Goal: Information Seeking & Learning: Find specific fact

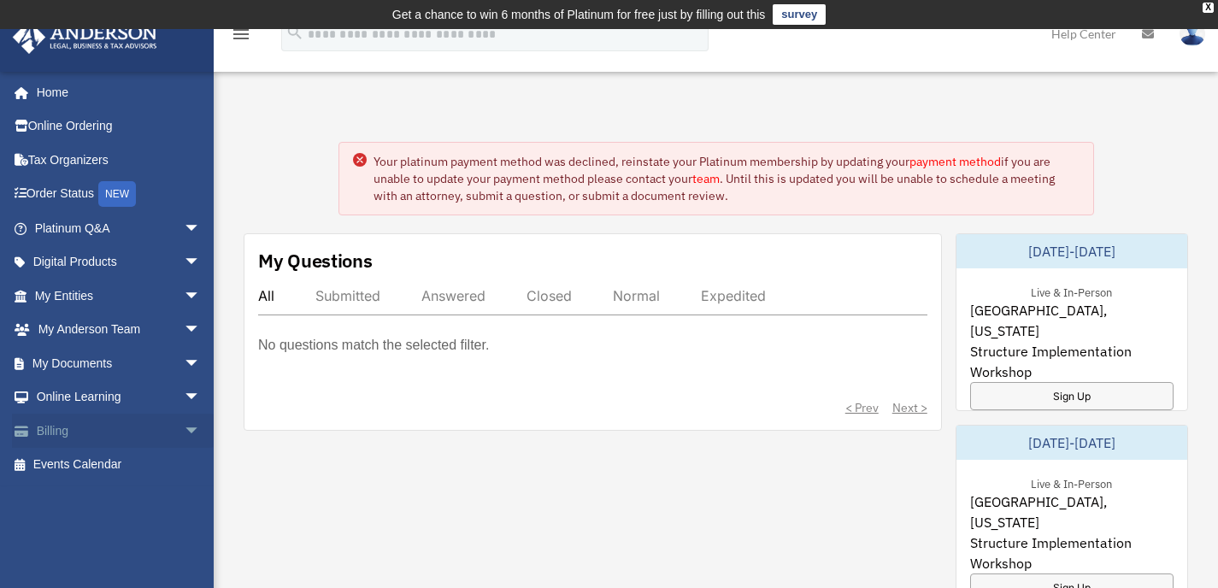
click at [66, 430] on link "Billing arrow_drop_down" at bounding box center [119, 431] width 215 height 34
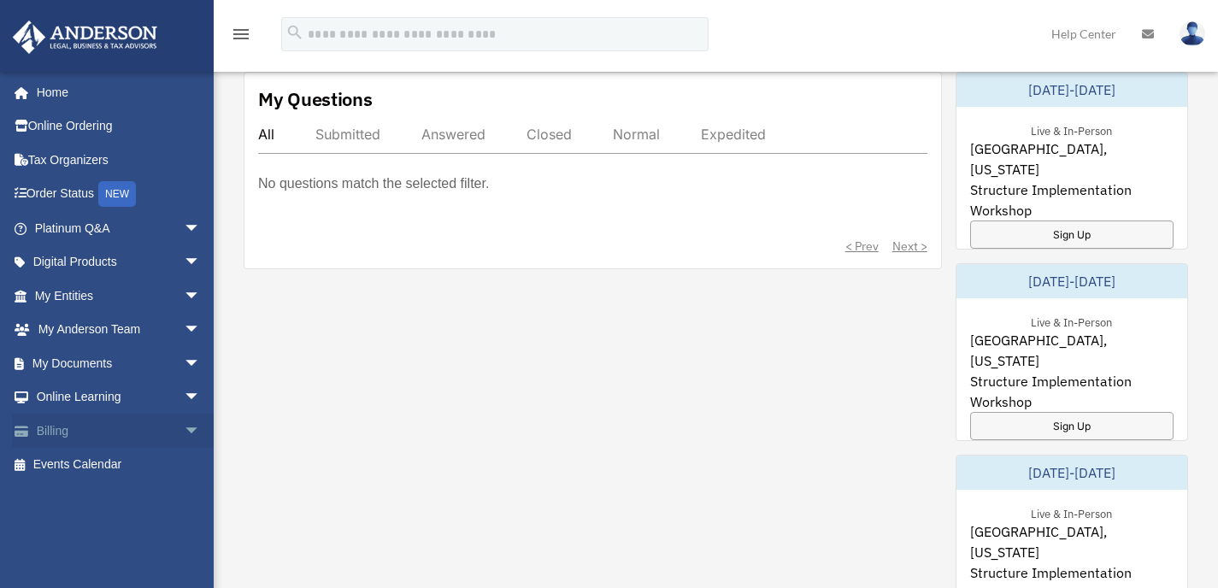
scroll to position [185, 0]
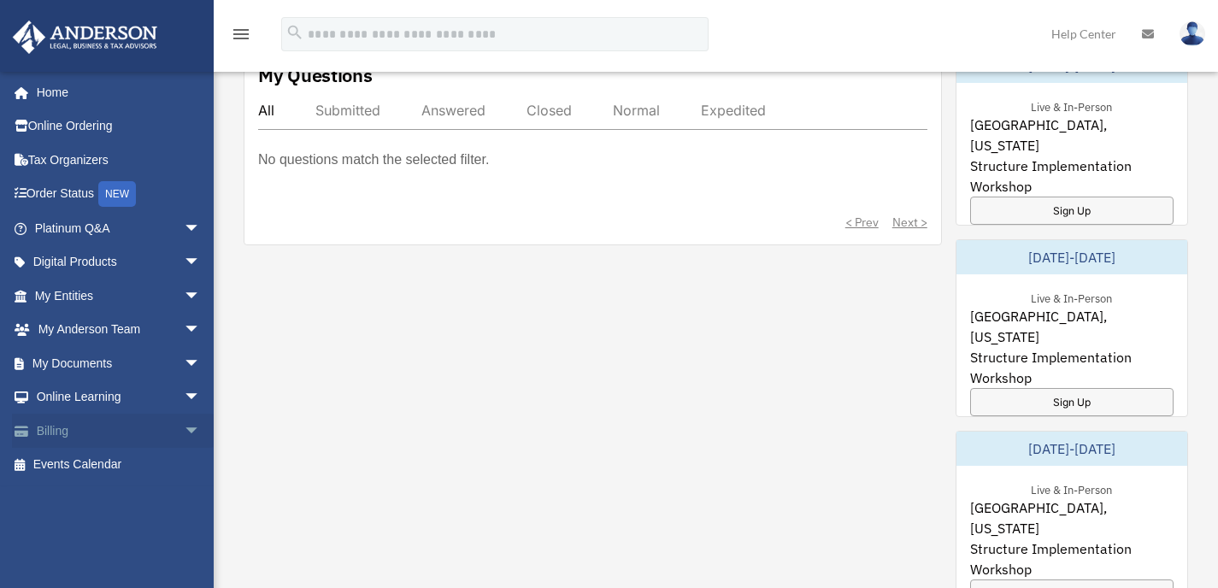
click at [40, 435] on link "Billing arrow_drop_down" at bounding box center [119, 431] width 215 height 34
click at [184, 427] on span "arrow_drop_down" at bounding box center [201, 431] width 34 height 35
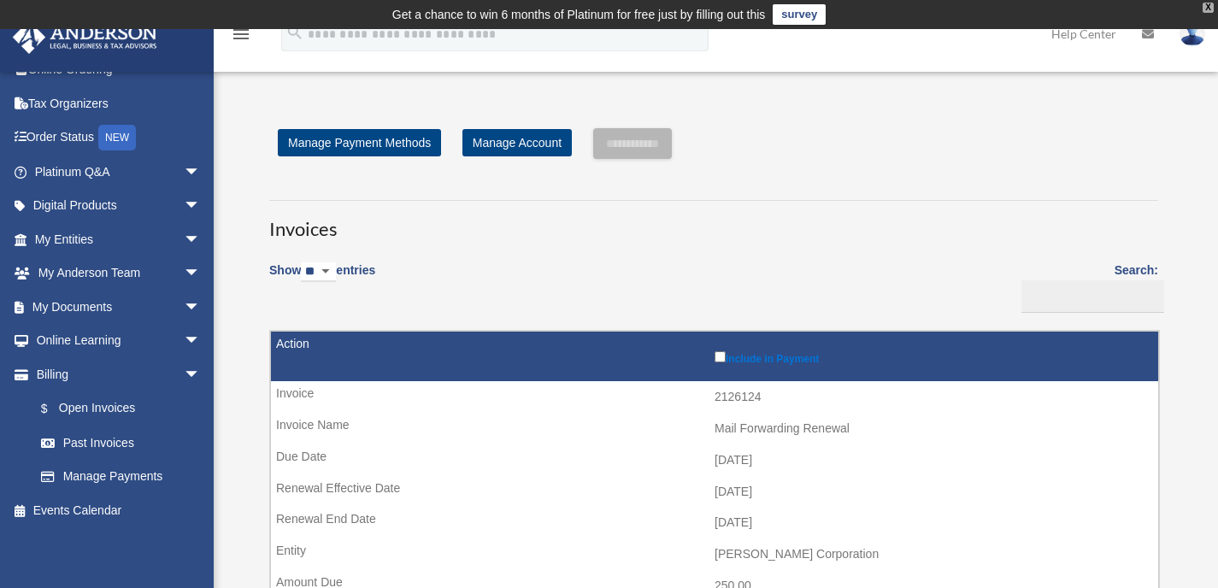
click at [1207, 9] on div "X" at bounding box center [1207, 8] width 11 height 10
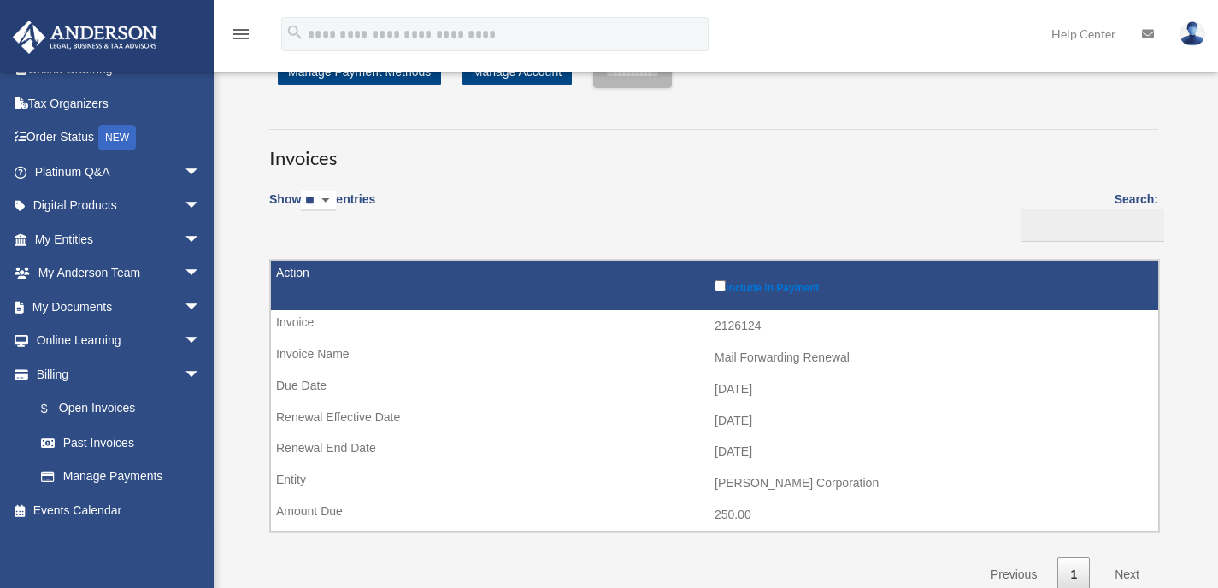
scroll to position [64, 0]
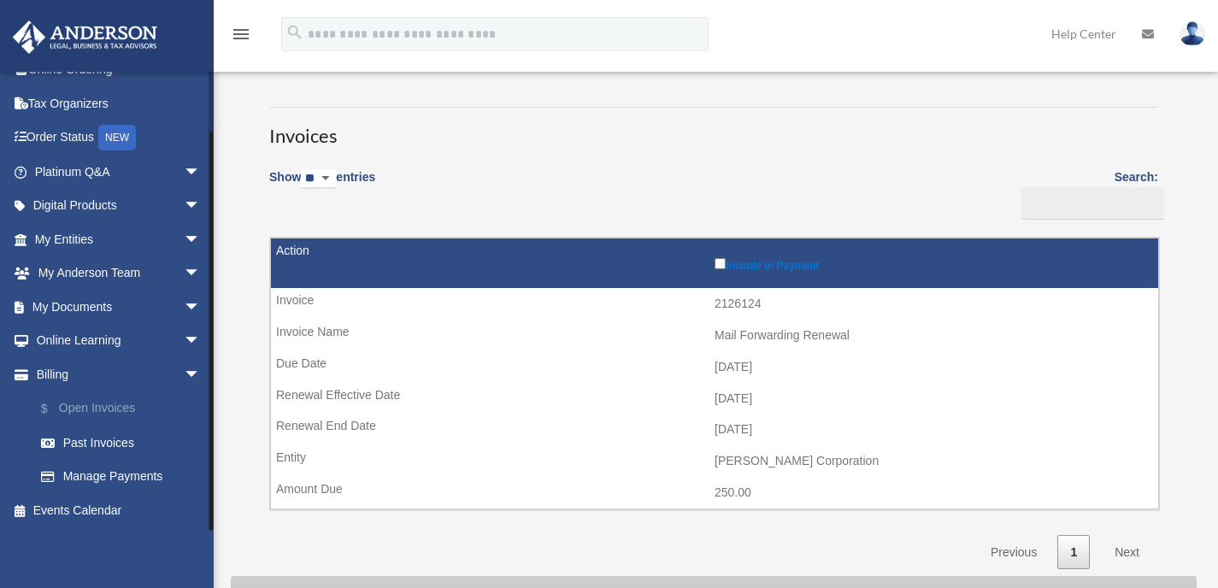
click at [102, 404] on link "$ Open Invoices" at bounding box center [125, 408] width 203 height 35
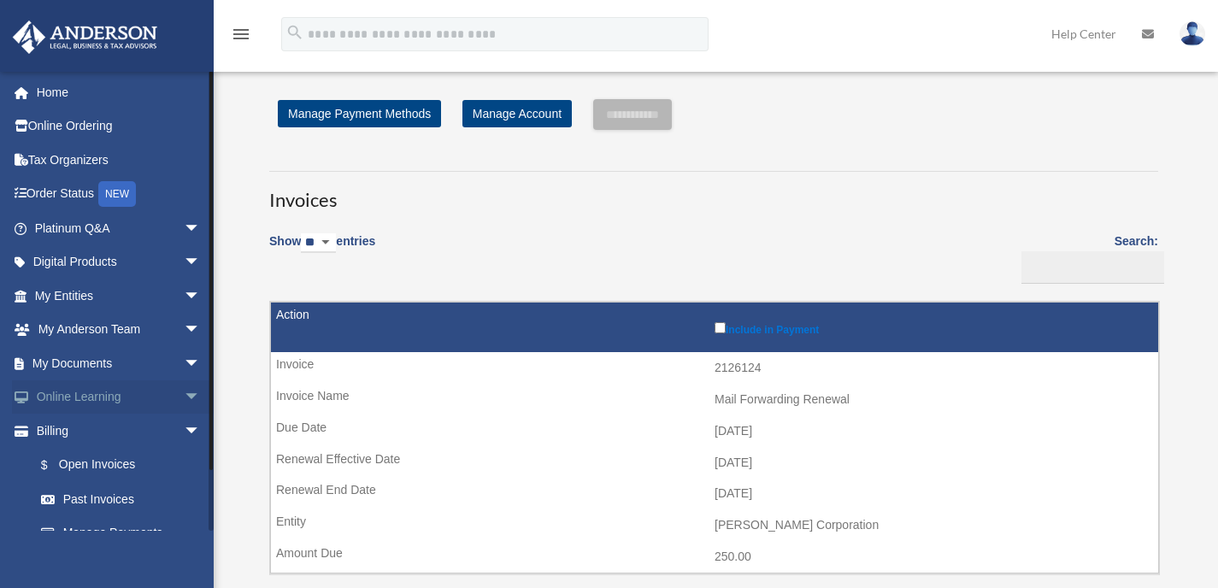
scroll to position [56, 0]
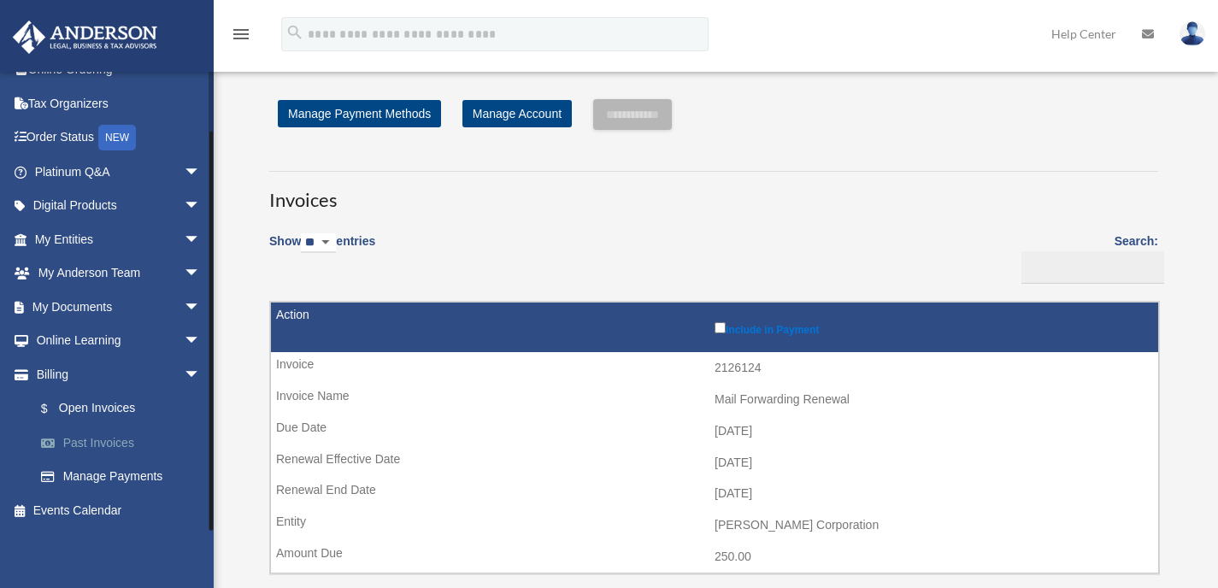
click at [103, 439] on link "Past Invoices" at bounding box center [125, 443] width 203 height 34
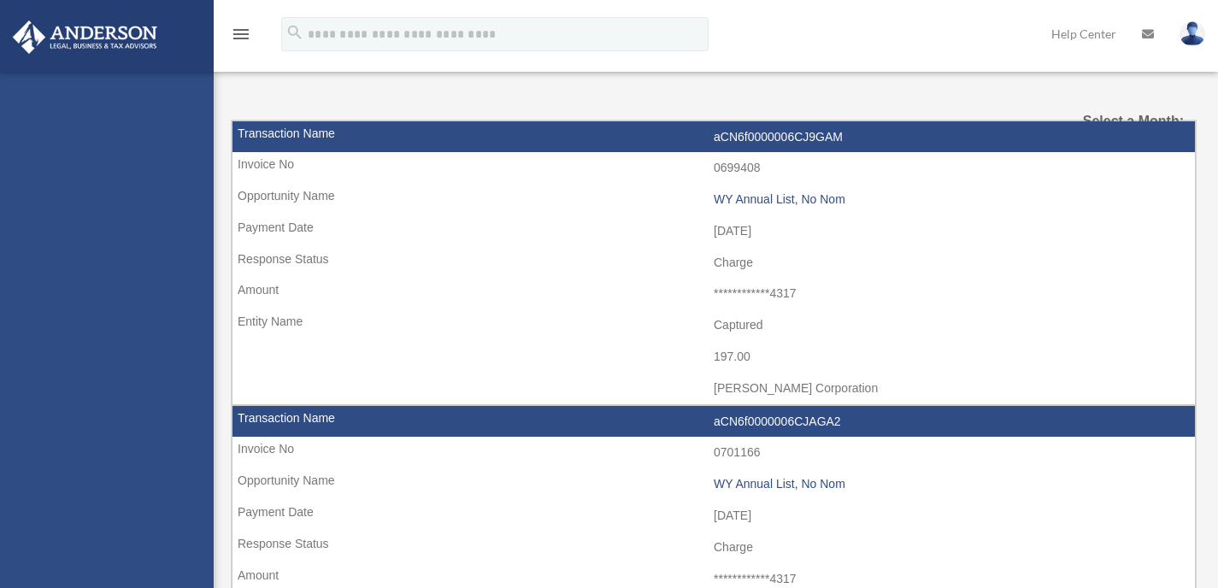
select select
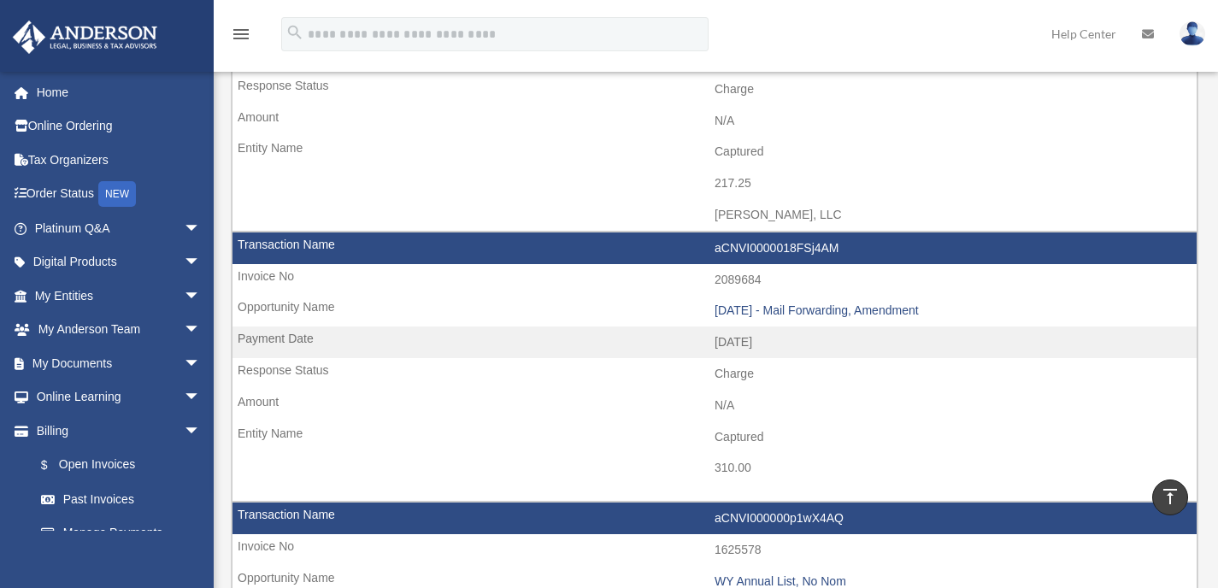
scroll to position [553, 0]
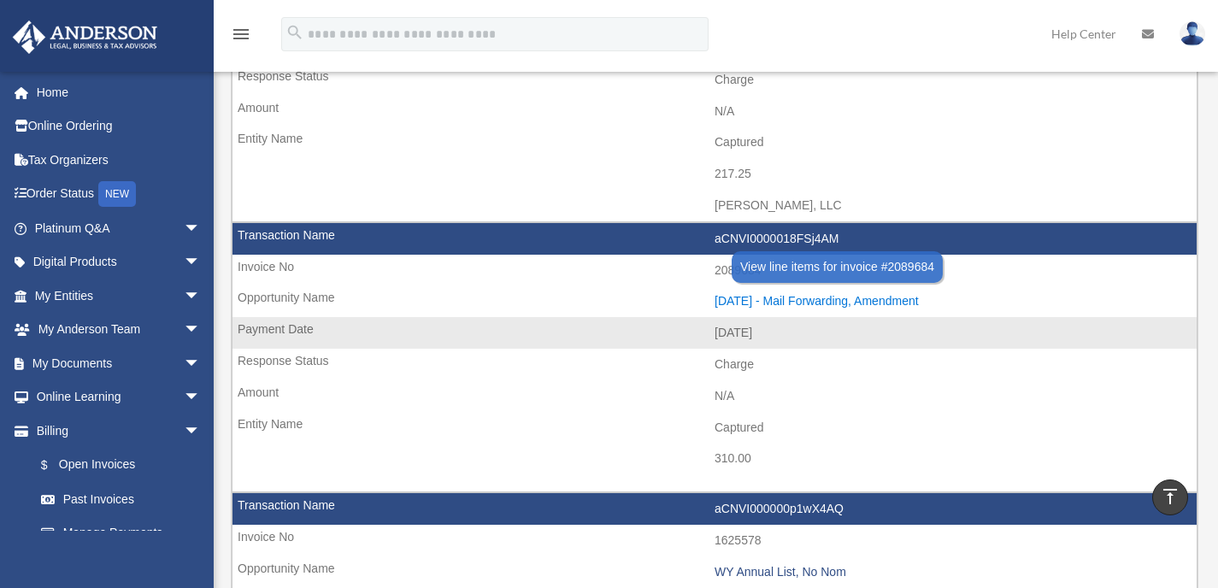
click at [789, 297] on div "2024.07.25 - Mail Forwarding, Amendment" at bounding box center [950, 301] width 473 height 15
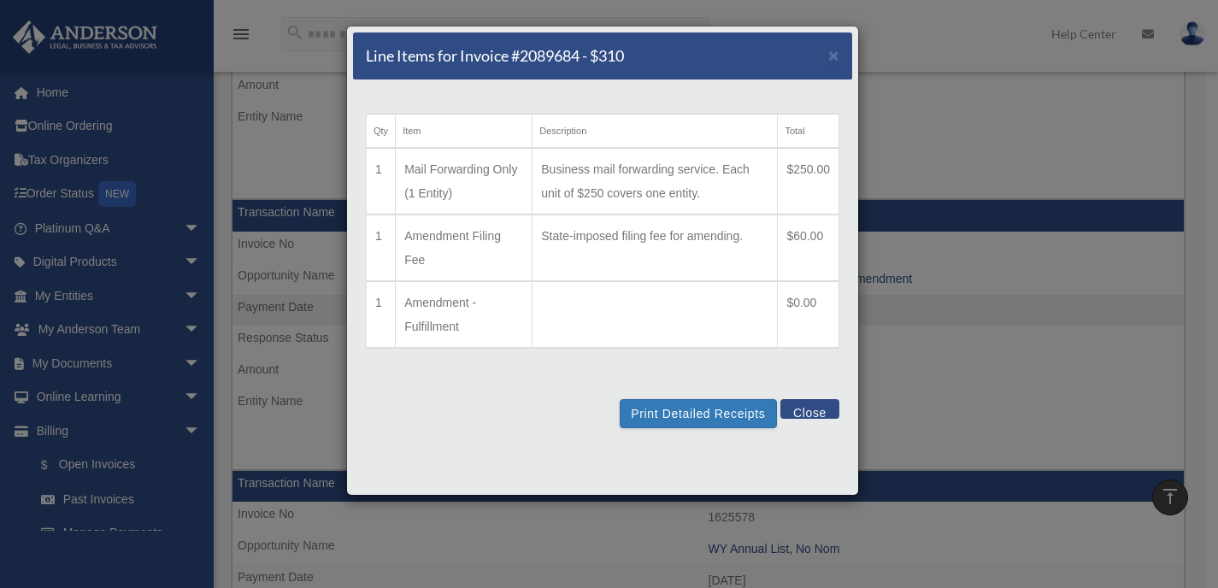
scroll to position [579, 0]
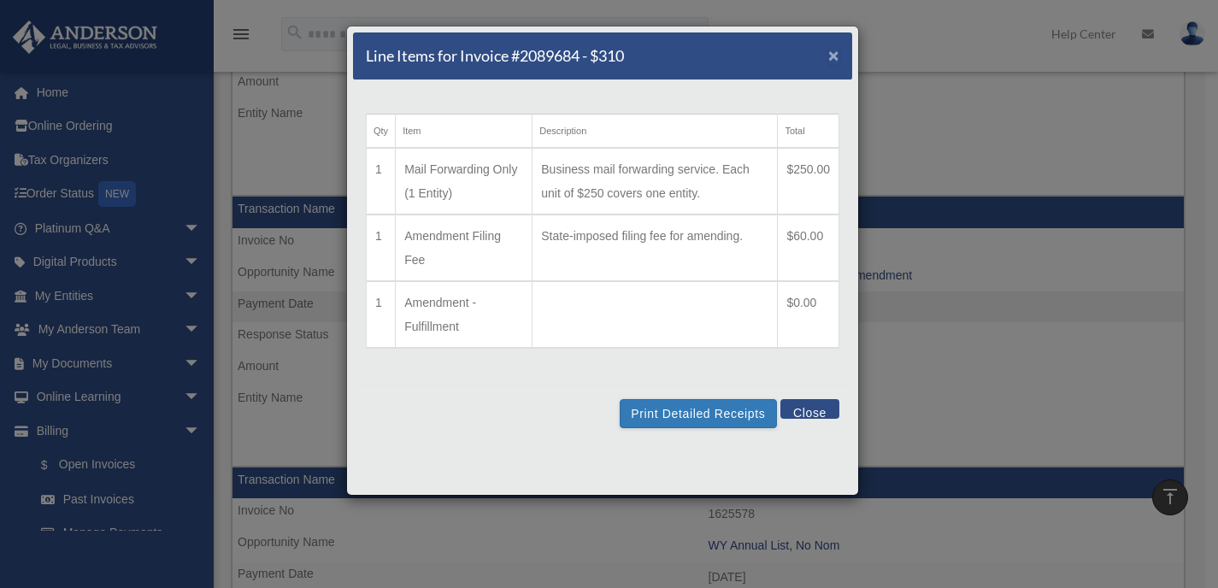
click at [829, 52] on span "×" at bounding box center [833, 55] width 11 height 20
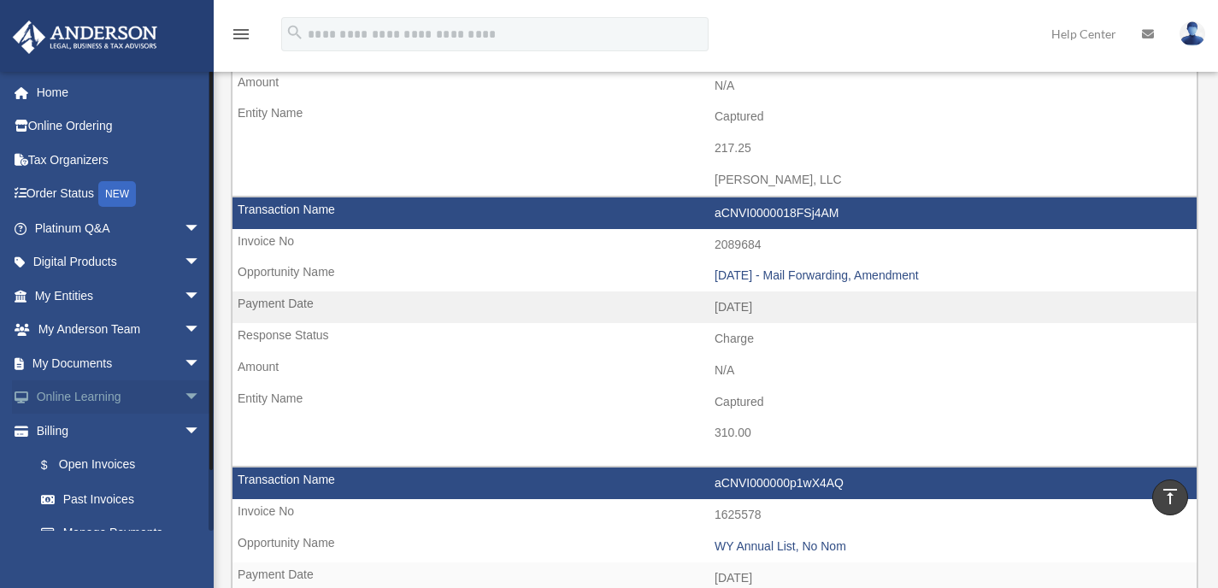
scroll to position [56, 0]
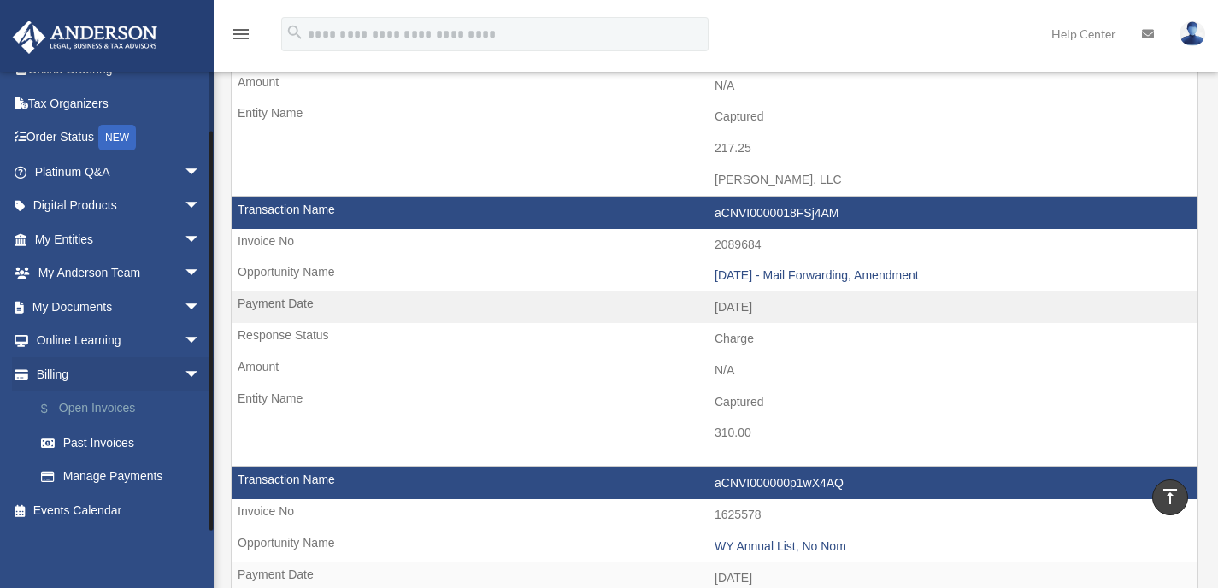
click at [91, 403] on link "$ Open Invoices" at bounding box center [125, 408] width 203 height 35
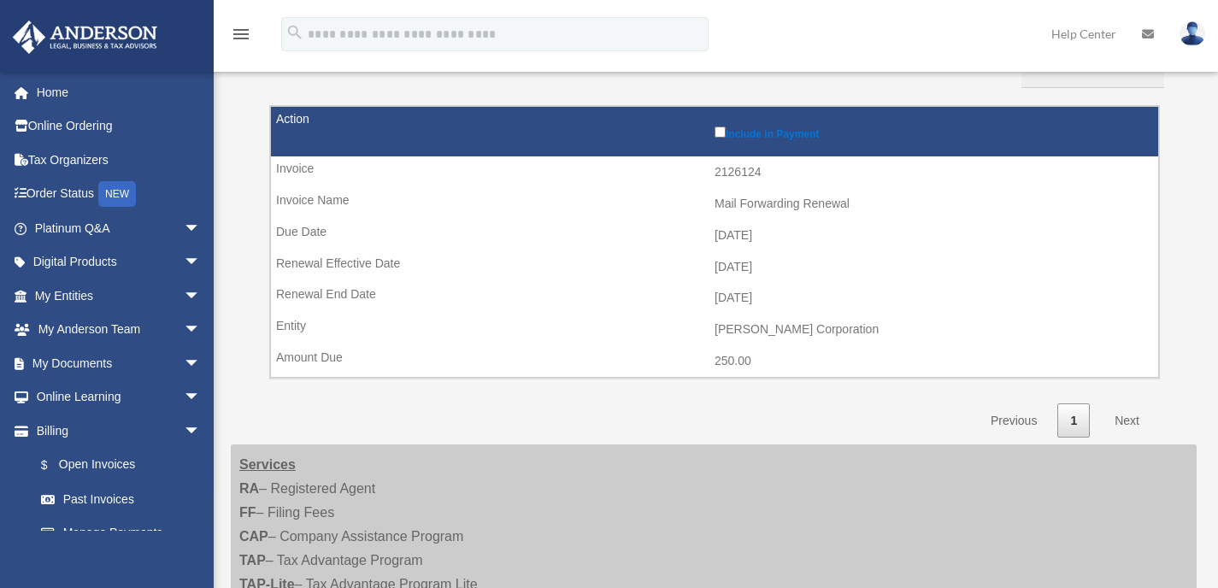
scroll to position [157, 0]
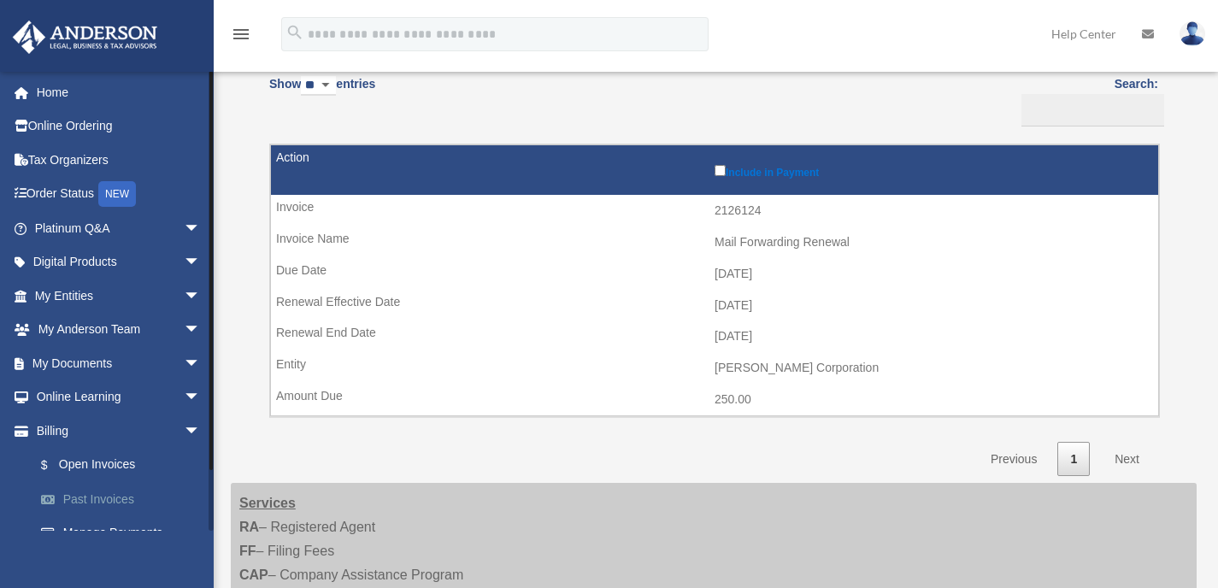
click at [103, 501] on link "Past Invoices" at bounding box center [125, 499] width 203 height 34
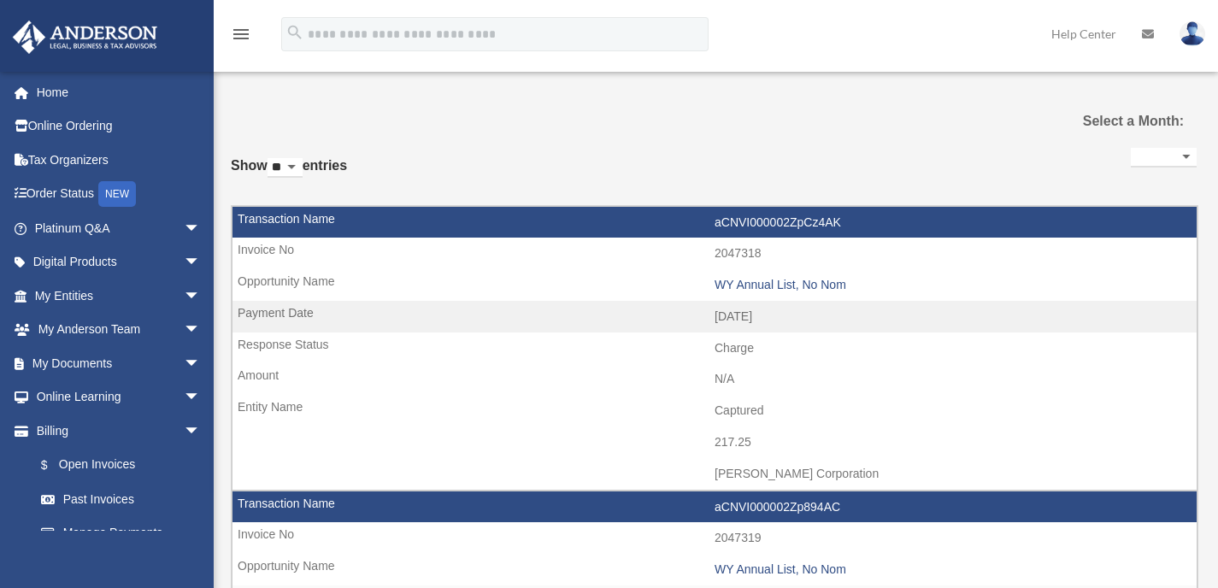
select select
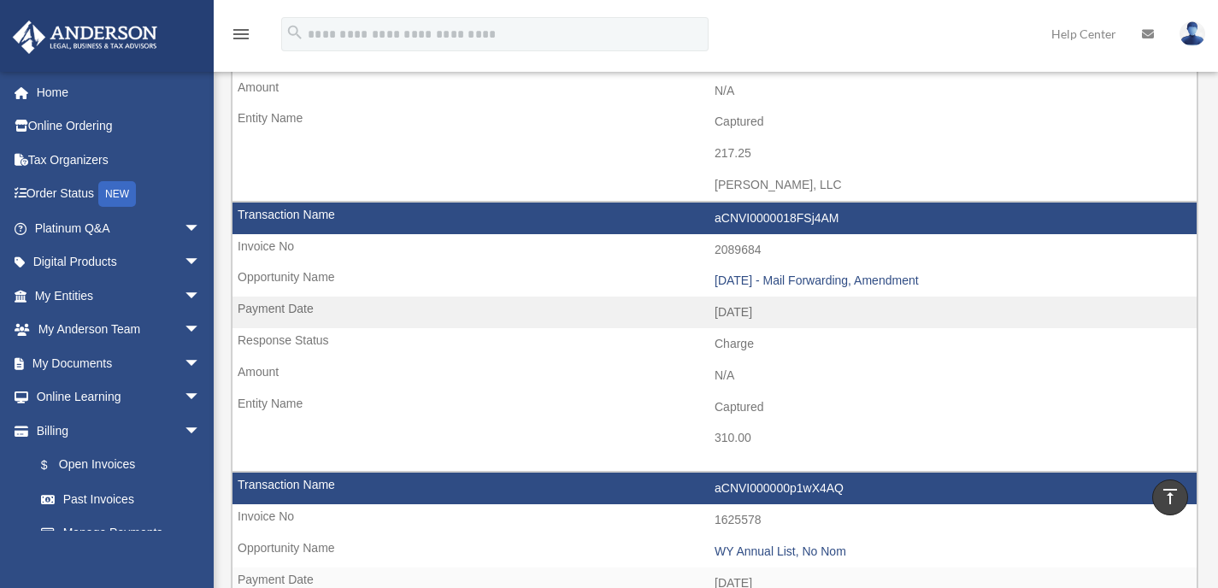
scroll to position [567, 0]
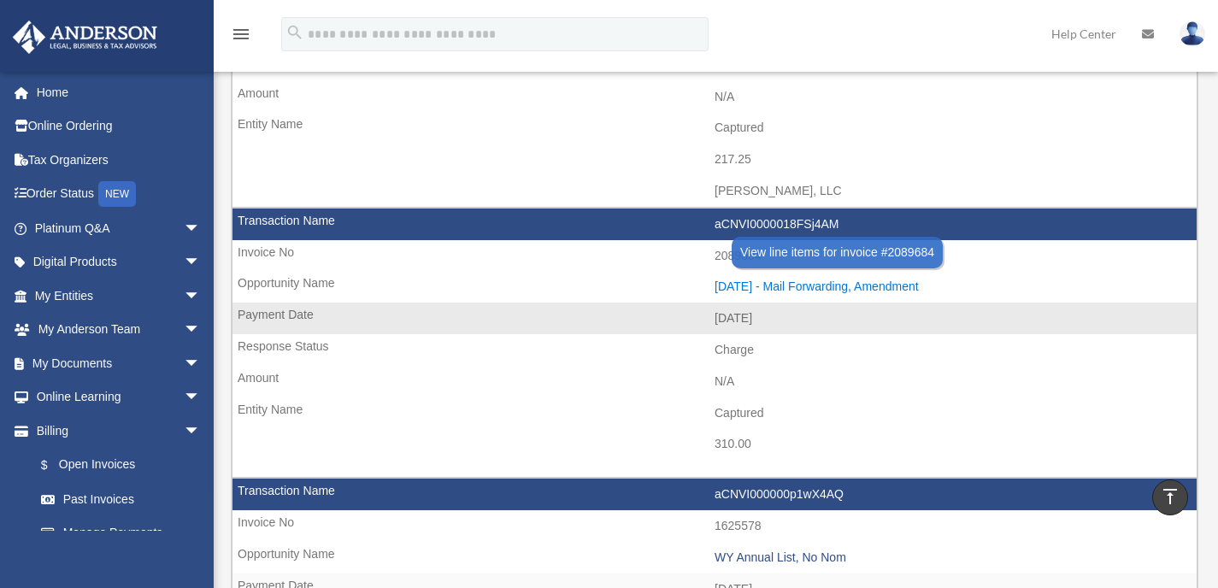
click at [785, 288] on div "2024.07.25 - Mail Forwarding, Amendment" at bounding box center [950, 286] width 473 height 15
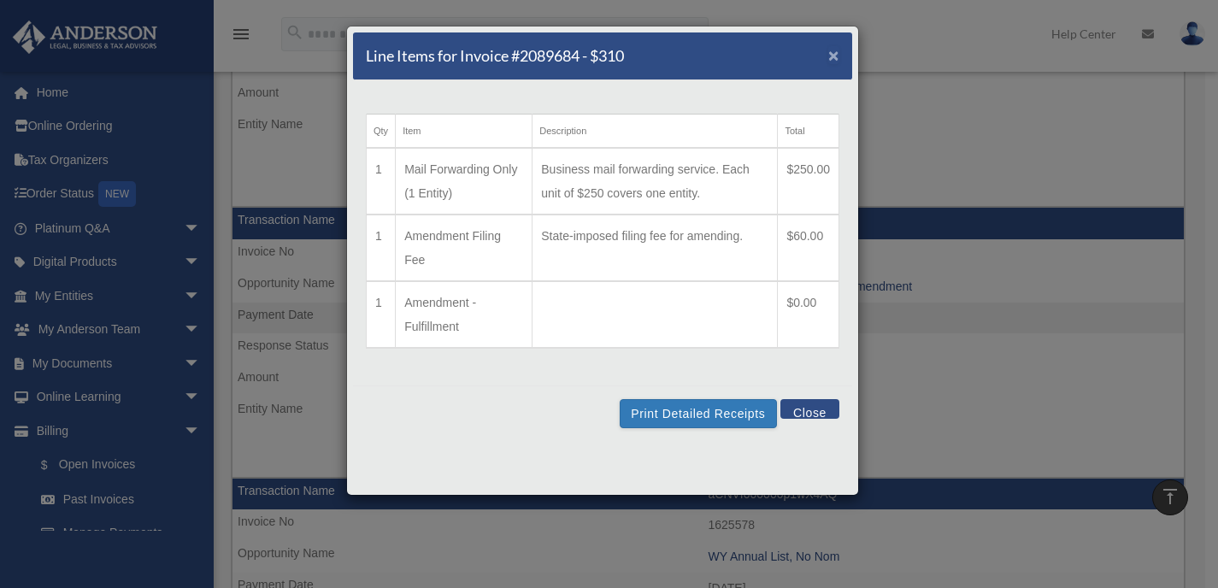
click at [831, 51] on span "×" at bounding box center [833, 55] width 11 height 20
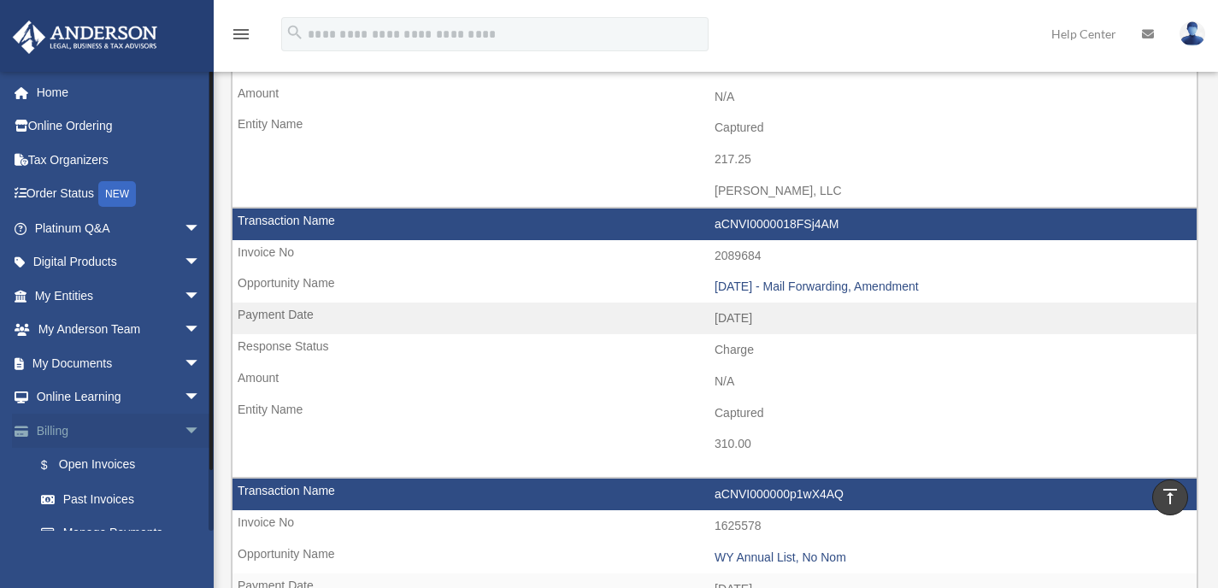
scroll to position [56, 0]
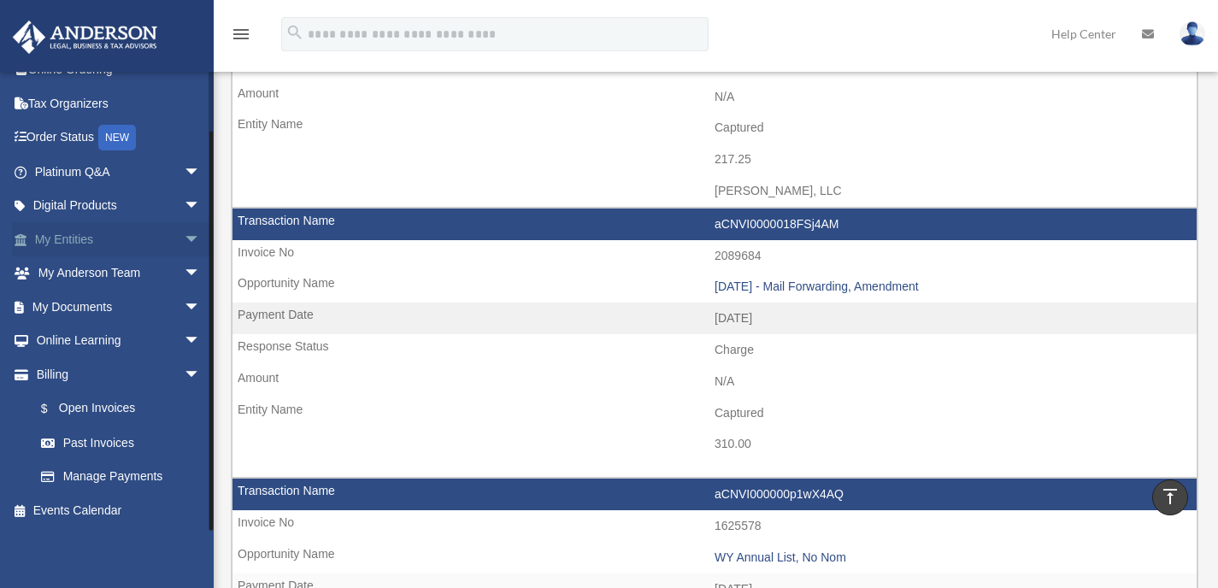
click at [184, 234] on span "arrow_drop_down" at bounding box center [201, 239] width 34 height 35
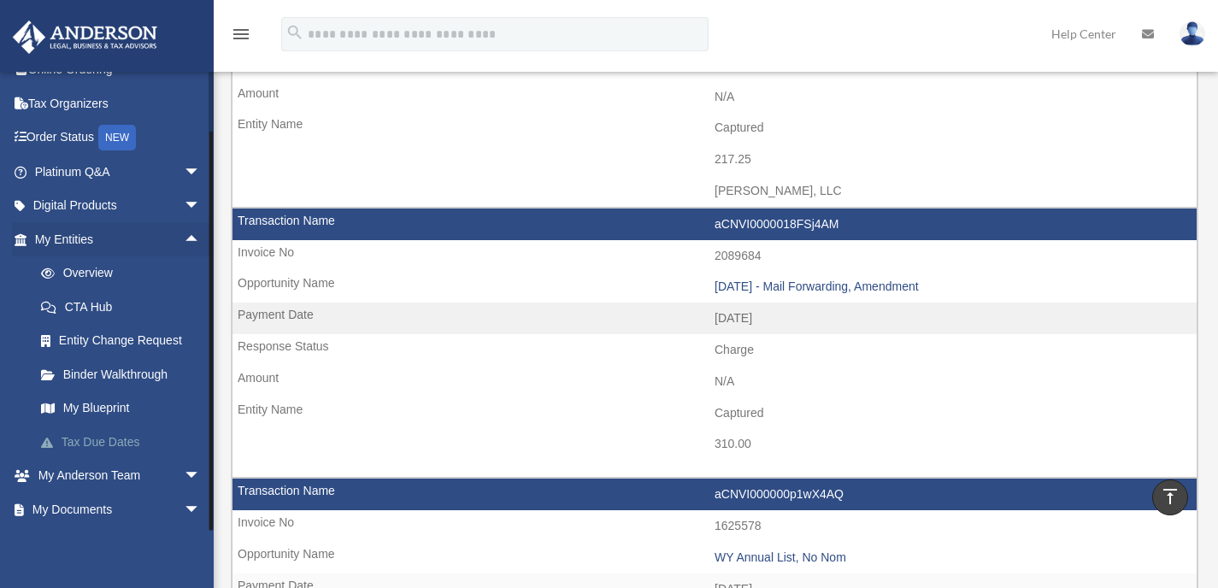
click at [104, 450] on link "Tax Due Dates" at bounding box center [125, 442] width 203 height 34
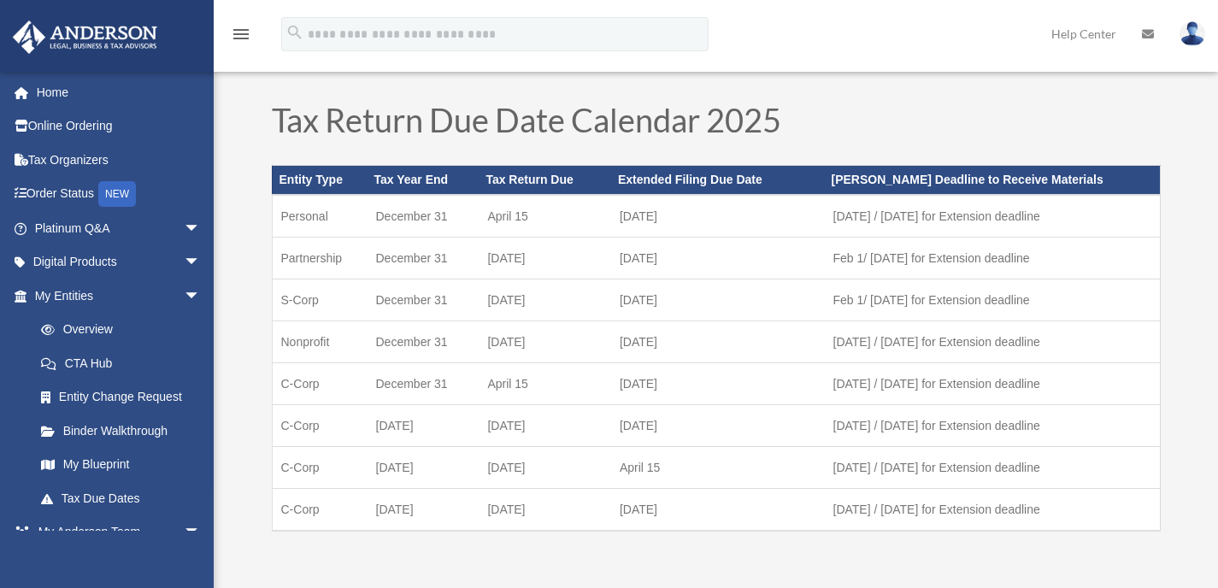
scroll to position [26, 0]
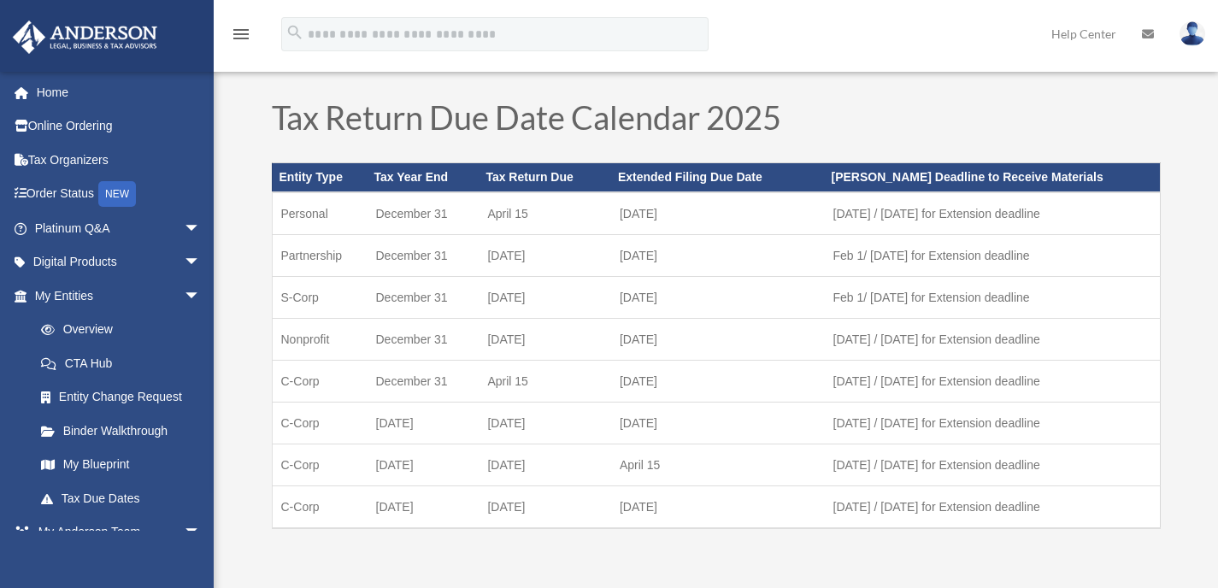
drag, startPoint x: 385, startPoint y: 383, endPoint x: 646, endPoint y: 426, distance: 265.1
click at [658, 438] on tbody "Personal [DATE] [DATE] October [DATE] 1 / [DATE] for Extension deadline Partner…" at bounding box center [716, 360] width 888 height 336
click at [680, 414] on td "[DATE]" at bounding box center [718, 423] width 214 height 42
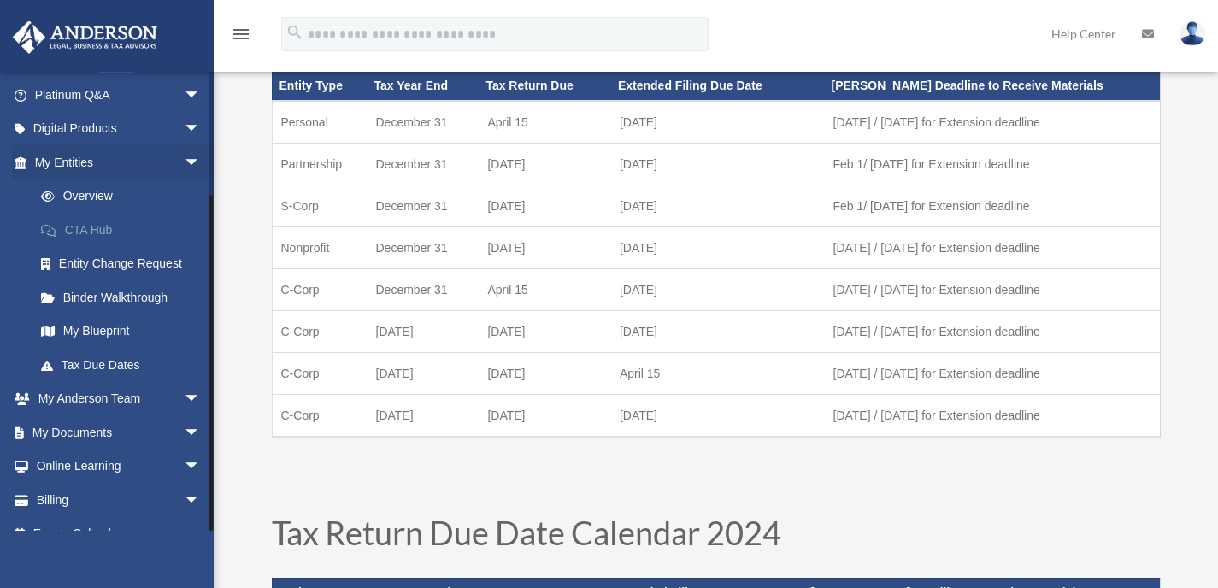
scroll to position [157, 0]
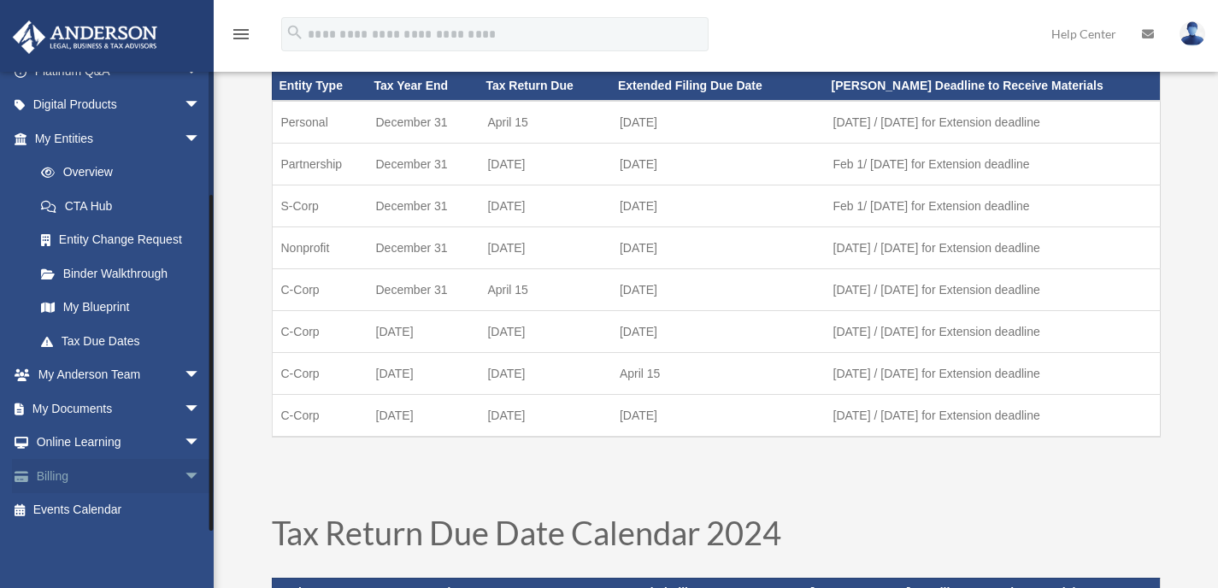
click at [75, 483] on link "Billing arrow_drop_down" at bounding box center [119, 476] width 215 height 34
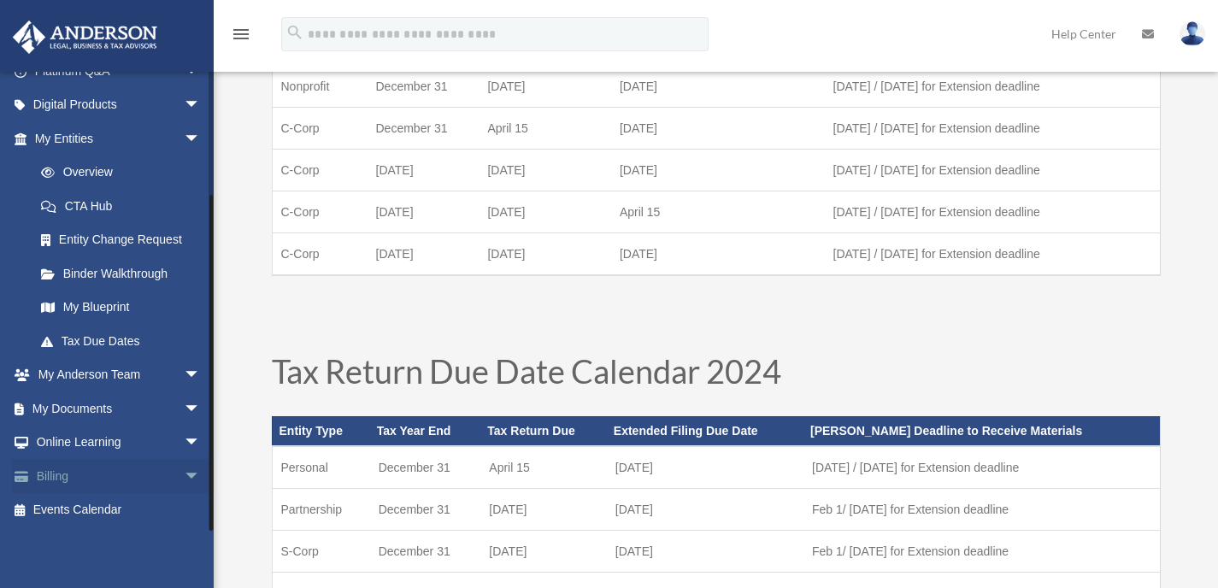
scroll to position [341, 0]
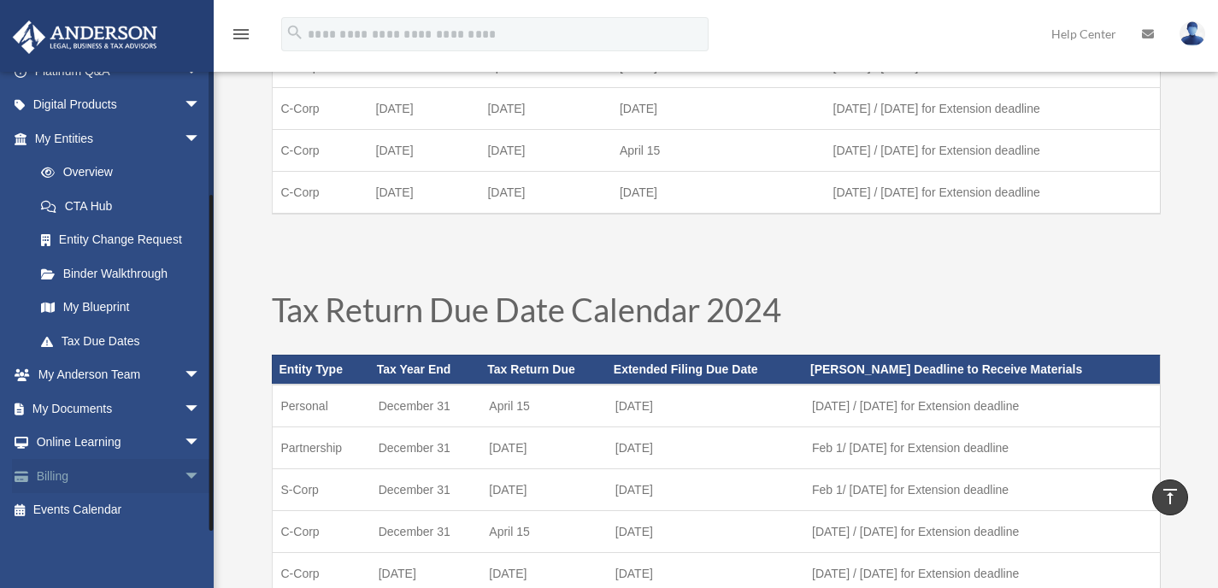
click at [184, 473] on span "arrow_drop_down" at bounding box center [201, 476] width 34 height 35
